Goal: Task Accomplishment & Management: Use online tool/utility

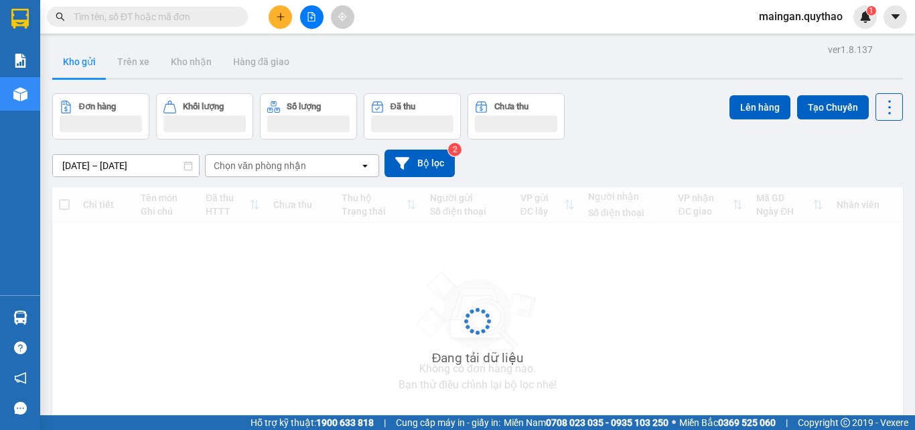
click at [308, 20] on icon "file-add" at bounding box center [311, 16] width 7 height 9
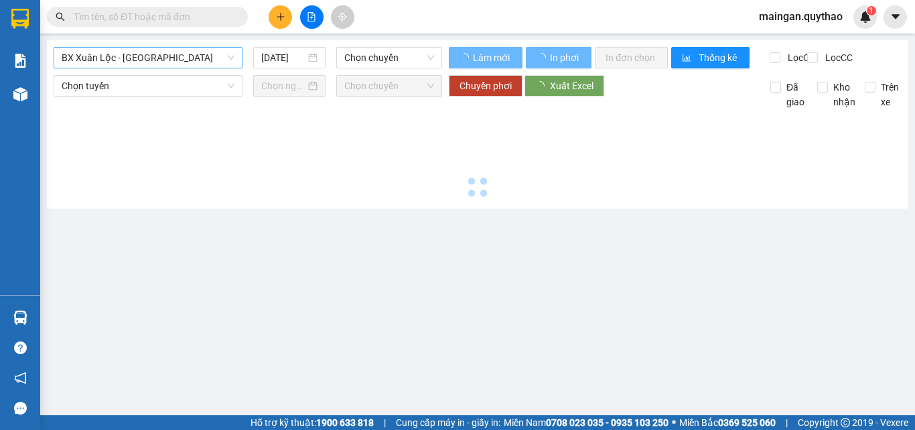
type input "12/08/2025"
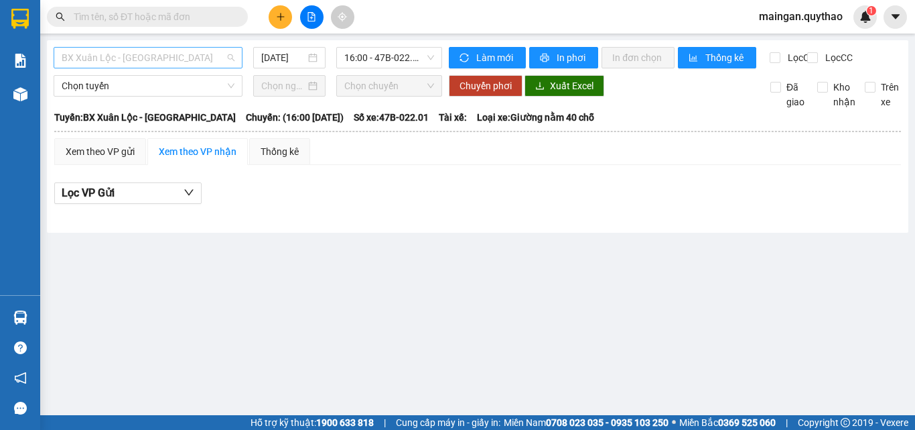
click at [188, 62] on span "BX Xuân Lộc - BX Sơn Hoà" at bounding box center [148, 58] width 173 height 20
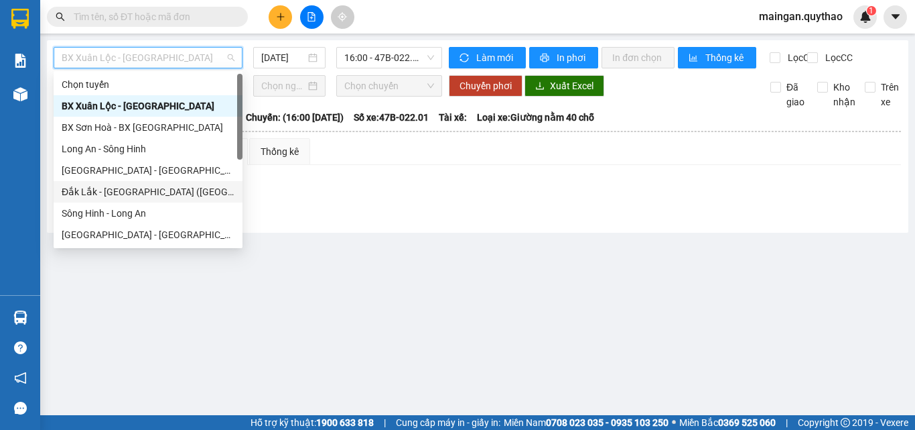
click at [167, 188] on div "Đắk Lắk - Sài Gòn (BXMĐ mới)" at bounding box center [148, 191] width 173 height 15
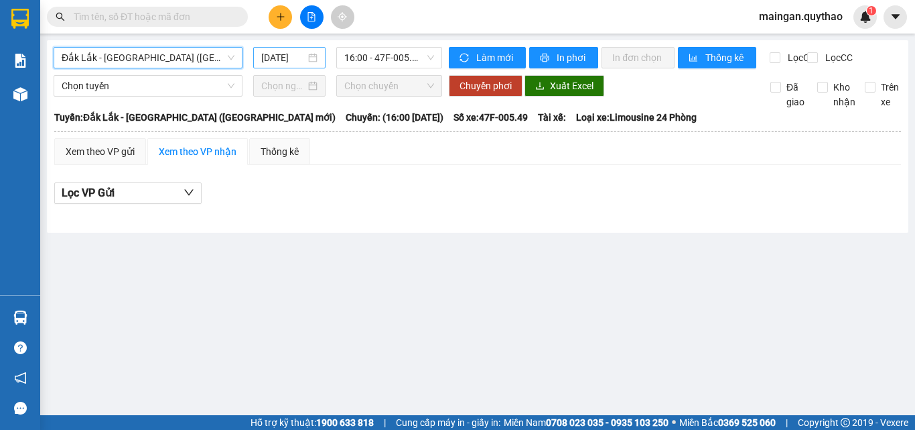
click at [280, 64] on input "12/08/2025" at bounding box center [283, 57] width 44 height 15
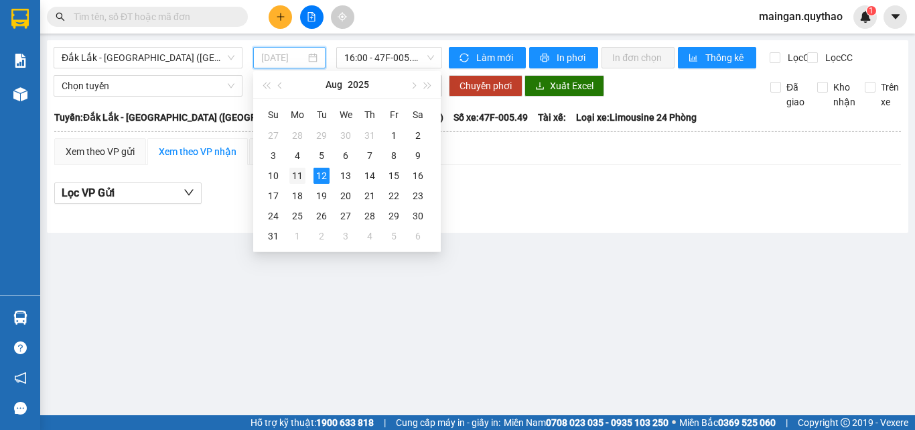
click at [302, 179] on div "11" at bounding box center [298, 176] width 16 height 16
type input "11/08/2025"
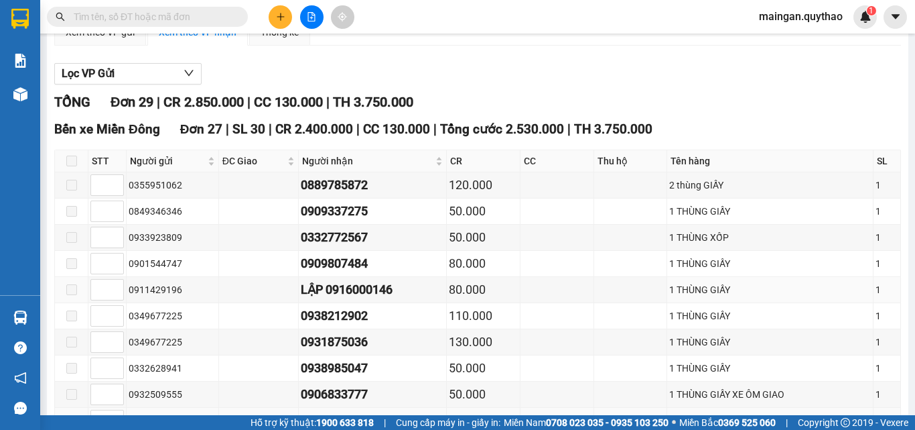
scroll to position [268, 0]
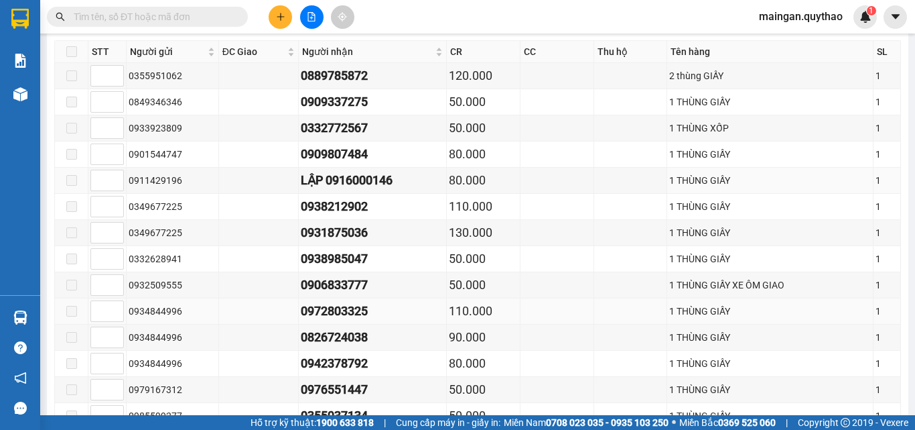
drag, startPoint x: 449, startPoint y: 276, endPoint x: 472, endPoint y: 275, distance: 23.5
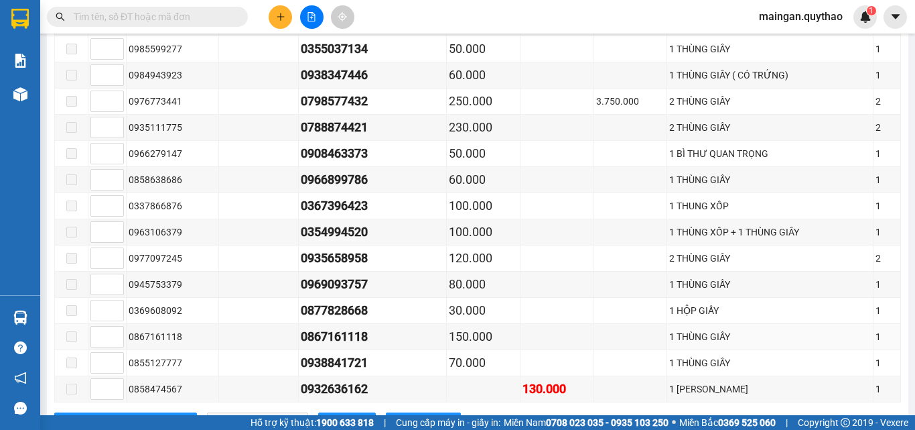
scroll to position [737, 0]
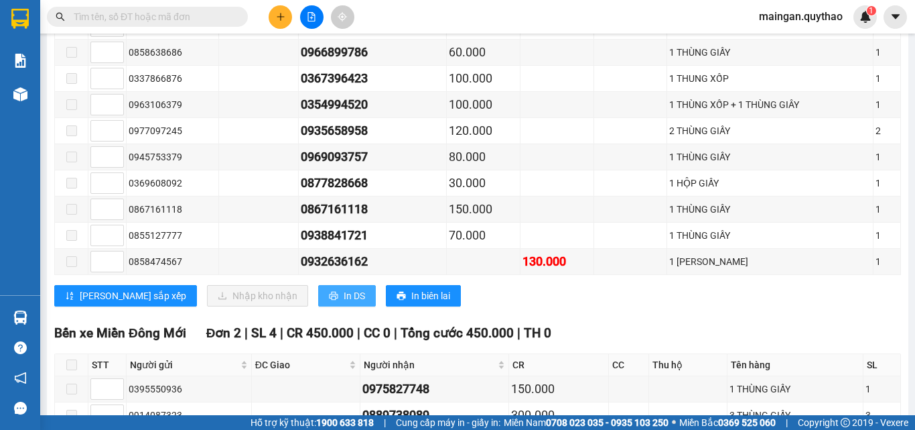
click at [318, 287] on button "In DS" at bounding box center [347, 295] width 58 height 21
